Goal: Task Accomplishment & Management: Manage account settings

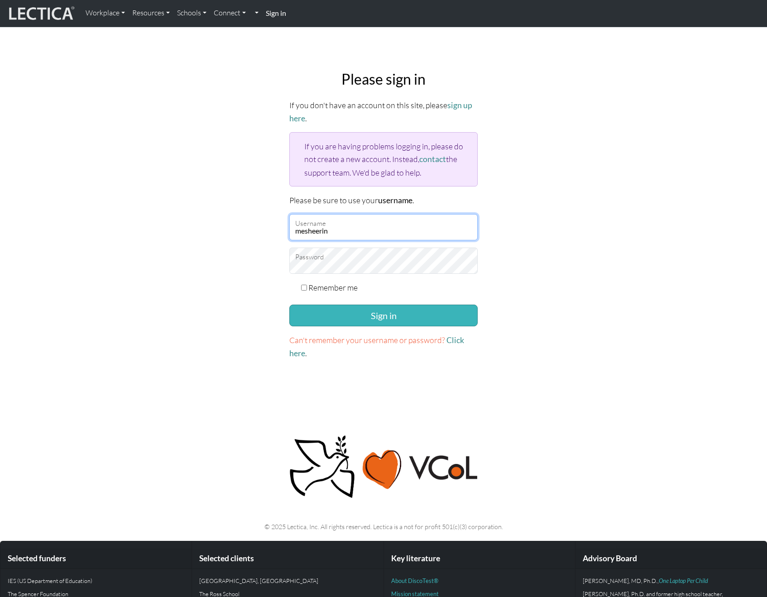
type input "mesheerin"
click at [403, 313] on button "Sign in" at bounding box center [383, 316] width 188 height 22
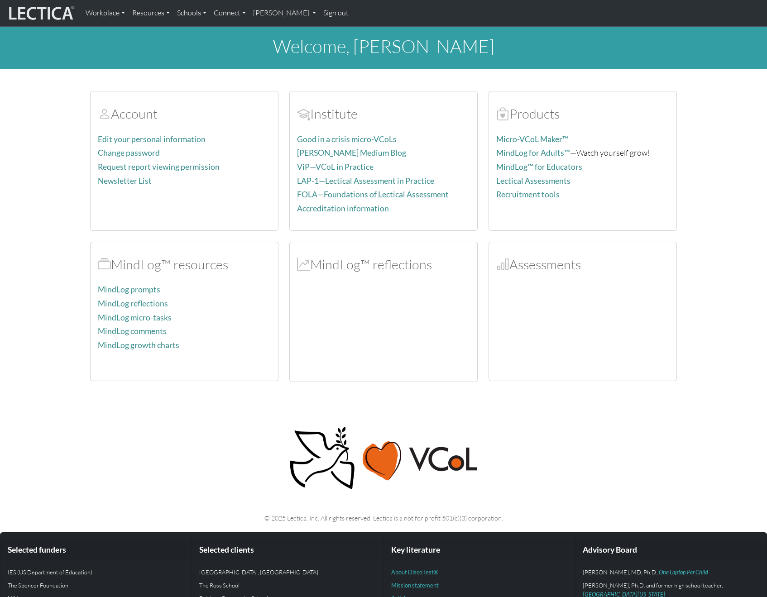
click at [734, 211] on section "Account Edit your personal information Change password Request report viewing p…" at bounding box center [383, 231] width 767 height 302
